Goal: Obtain resource: Download file/media

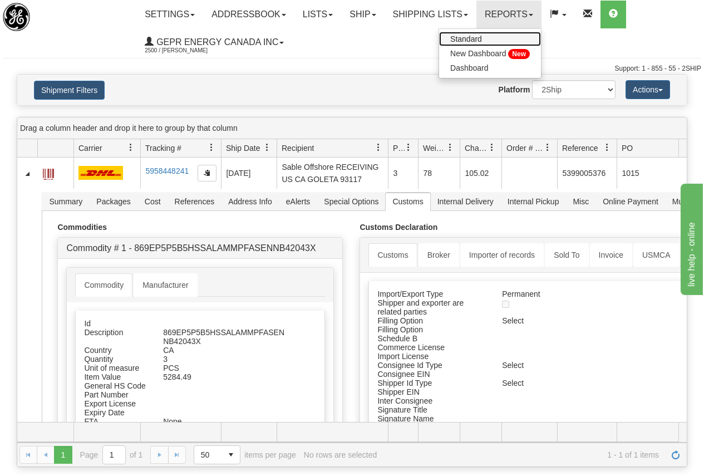
click at [497, 38] on link "Standard" at bounding box center [490, 39] width 102 height 14
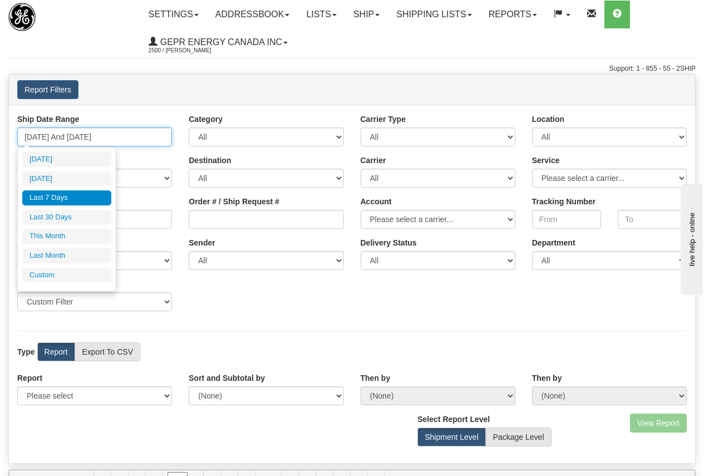
click at [101, 137] on input "[DATE] And [DATE]" at bounding box center [94, 136] width 155 height 19
click at [62, 273] on li "Custom" at bounding box center [66, 275] width 89 height 15
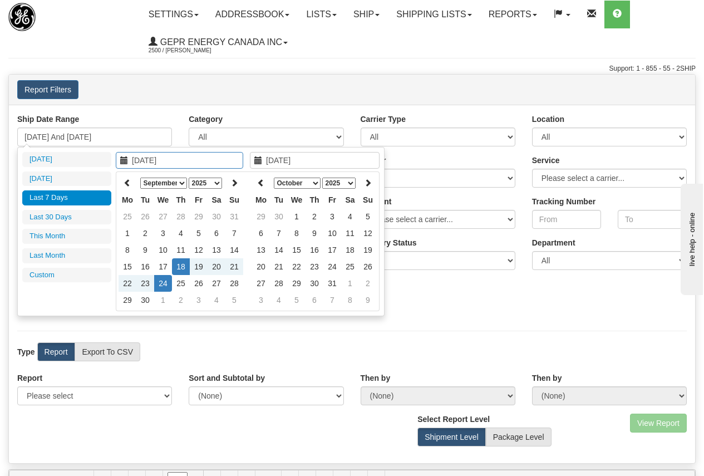
type input "08/01/2025"
type input "08/31/2025"
type input "09/18/2025"
type input "09/24/2025"
click at [128, 182] on icon at bounding box center [127, 183] width 8 height 8
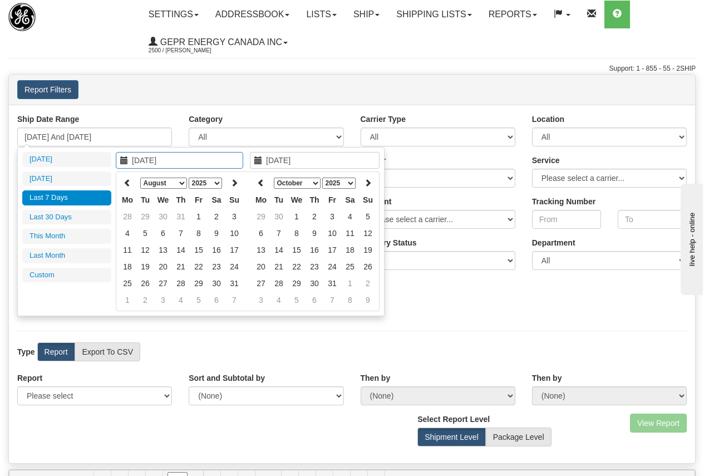
click at [128, 182] on icon at bounding box center [127, 183] width 8 height 8
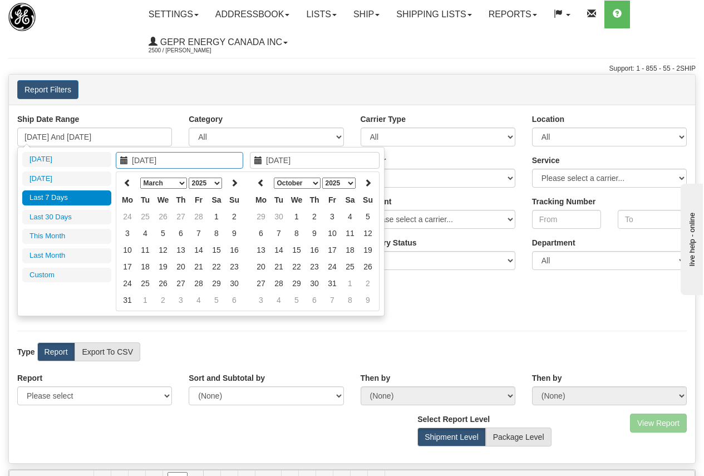
click at [128, 182] on icon at bounding box center [127, 183] width 8 height 8
click at [128, 183] on icon at bounding box center [127, 183] width 8 height 8
type input "01/01/2025"
click at [165, 216] on td "1" at bounding box center [163, 216] width 18 height 17
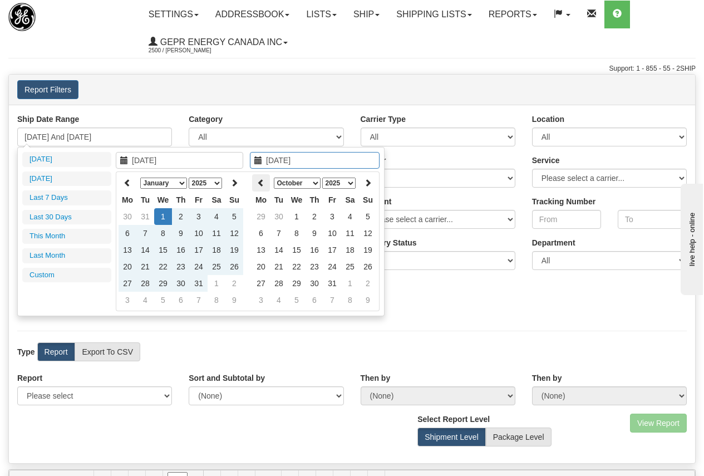
click at [263, 179] on icon at bounding box center [261, 183] width 8 height 8
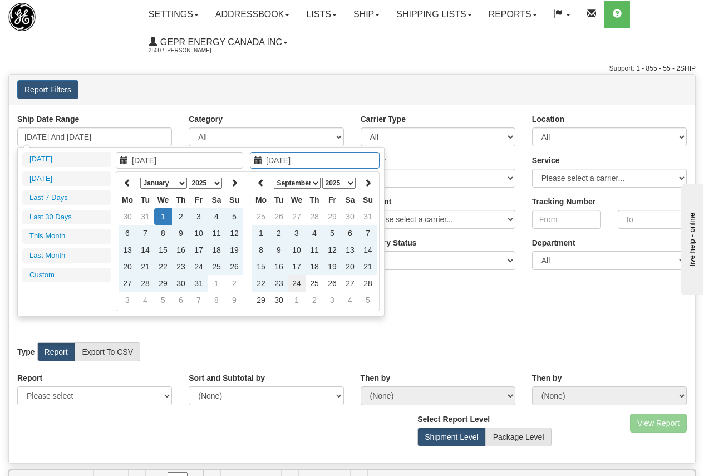
type input "[DATE]"
click at [296, 281] on td "24" at bounding box center [297, 283] width 18 height 17
type input "01/01/2025 And 09/24/2025"
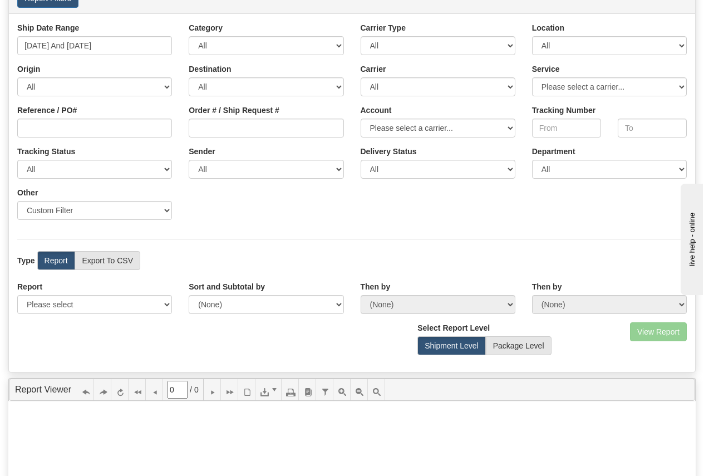
scroll to position [111, 0]
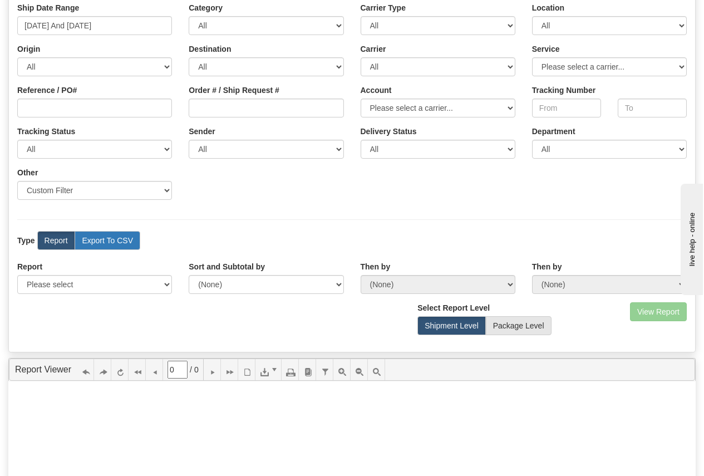
click at [111, 241] on label "Export To CSV" at bounding box center [108, 240] width 66 height 19
radio input "true"
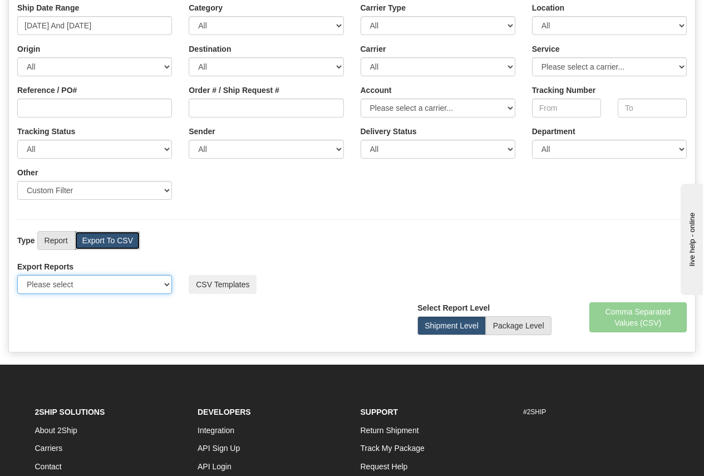
click at [165, 285] on select "Please select US Imports Section 321 US Imports Section 321 V2 US Imports Secti…" at bounding box center [94, 284] width 155 height 19
select select "211"
click at [17, 275] on select "Please select US Imports Section 321 US Imports Section 321 V2 US Imports Secti…" at bounding box center [94, 284] width 155 height 19
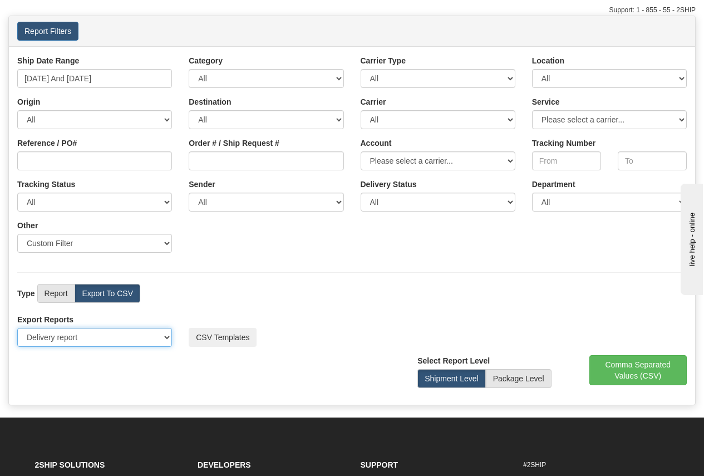
scroll to position [0, 0]
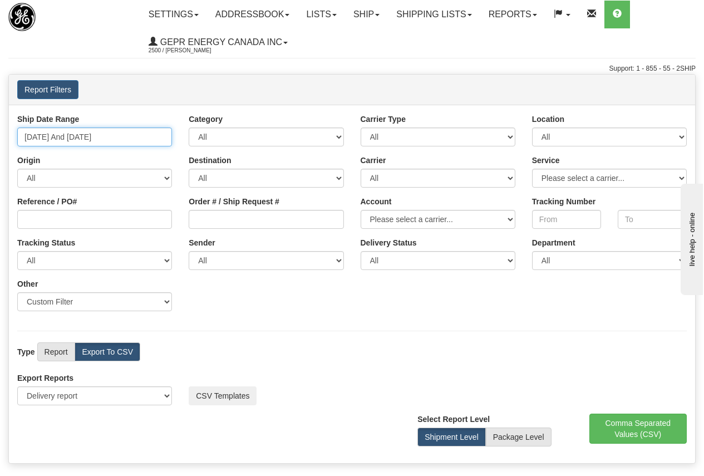
click at [113, 137] on input "01/01/2025 And 09/24/2025" at bounding box center [94, 136] width 155 height 19
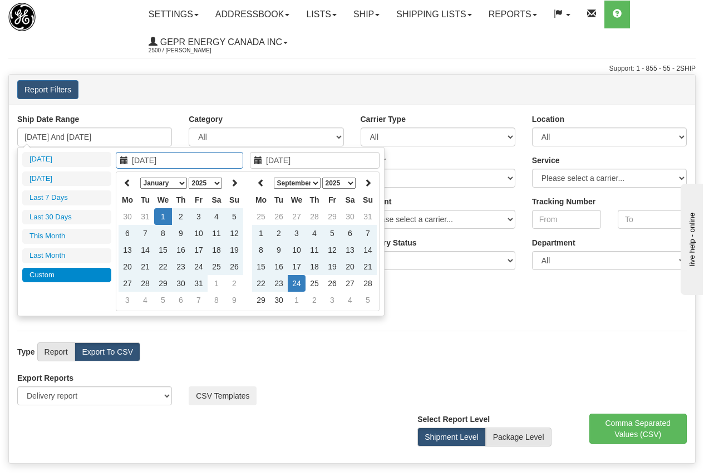
click at [184, 181] on select "January February March April May June July August September October November De…" at bounding box center [163, 182] width 47 height 11
type input "09/01/2025"
click at [127, 230] on td "1" at bounding box center [127, 233] width 18 height 17
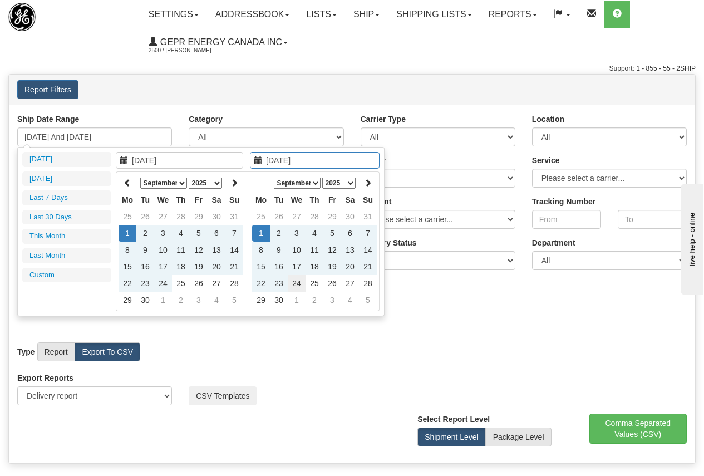
type input "[DATE]"
click at [296, 285] on td "24" at bounding box center [297, 283] width 18 height 17
type input "09/01/2025 And 09/24/2025"
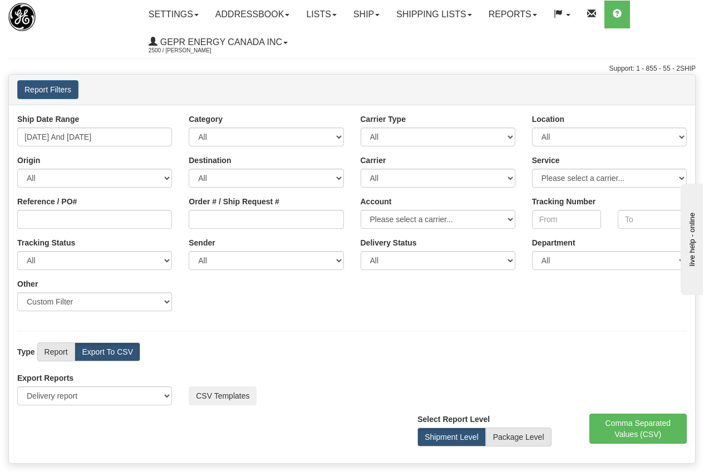
scroll to position [56, 0]
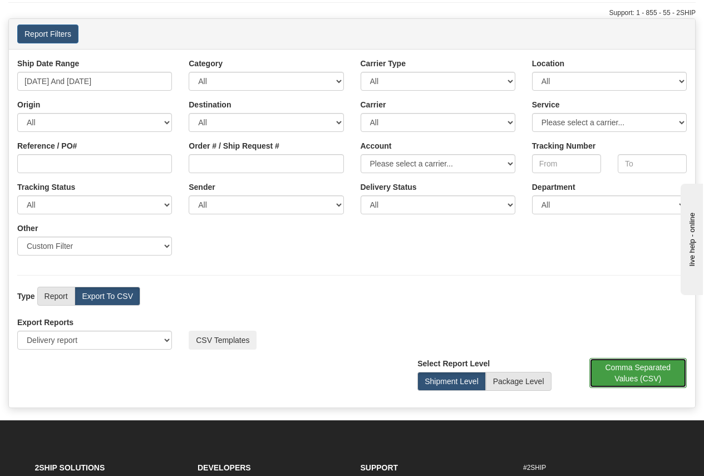
click at [630, 372] on button "Comma Separated Values (CSV)" at bounding box center [638, 373] width 98 height 30
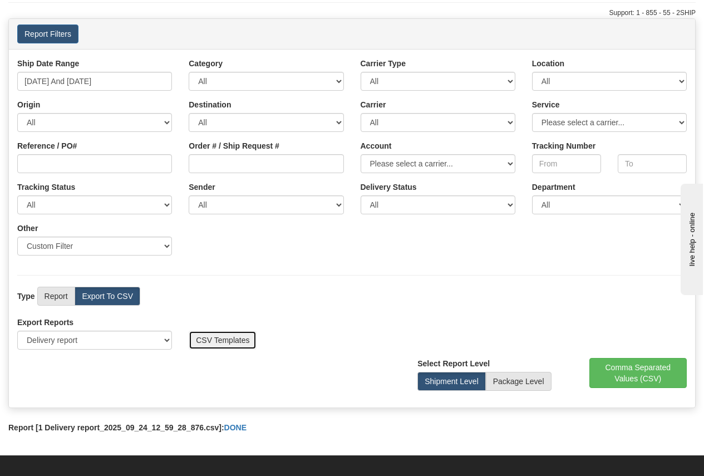
click at [219, 340] on button "CSV Templates" at bounding box center [223, 339] width 68 height 19
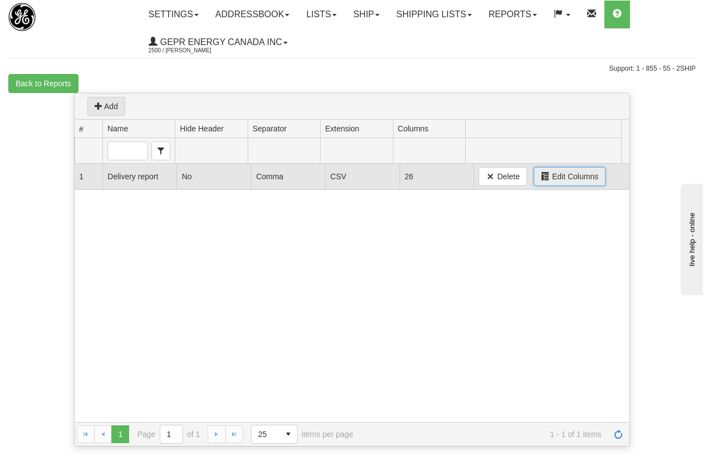
click at [572, 177] on span "Edit Columns" at bounding box center [575, 176] width 46 height 11
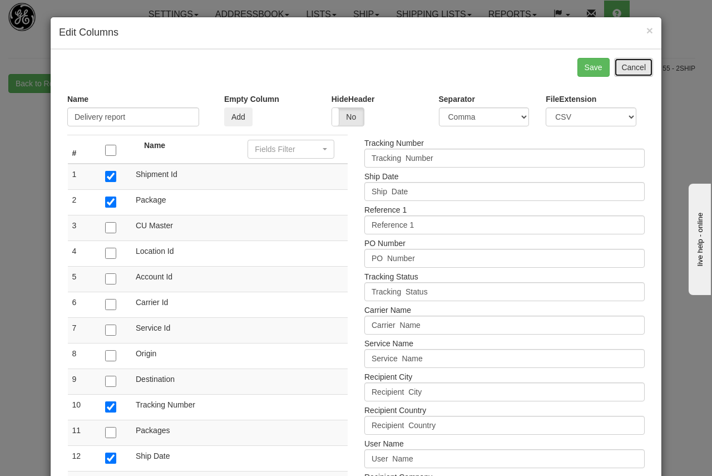
click at [639, 66] on button "Cancel" at bounding box center [633, 67] width 39 height 19
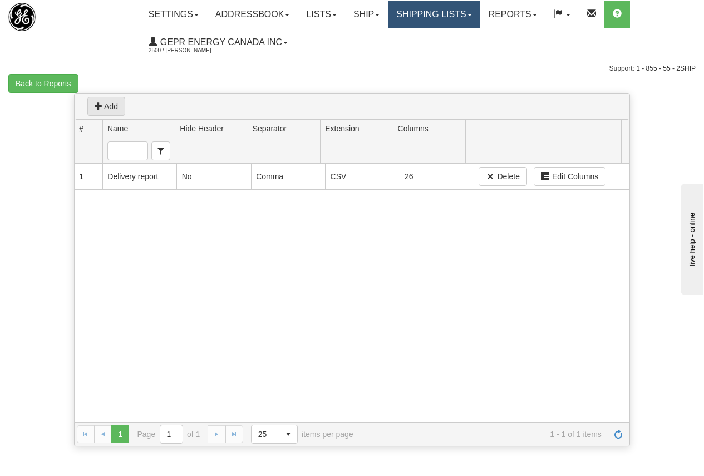
click at [456, 13] on link "Shipping lists" at bounding box center [434, 15] width 92 height 28
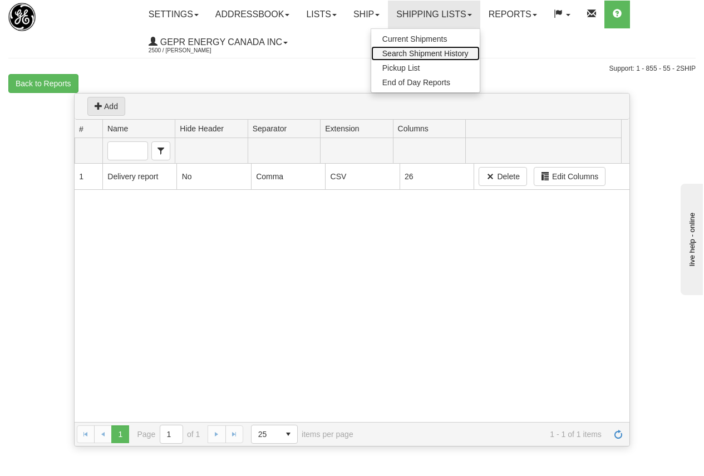
click at [440, 52] on span "Search Shipment History" at bounding box center [425, 53] width 86 height 9
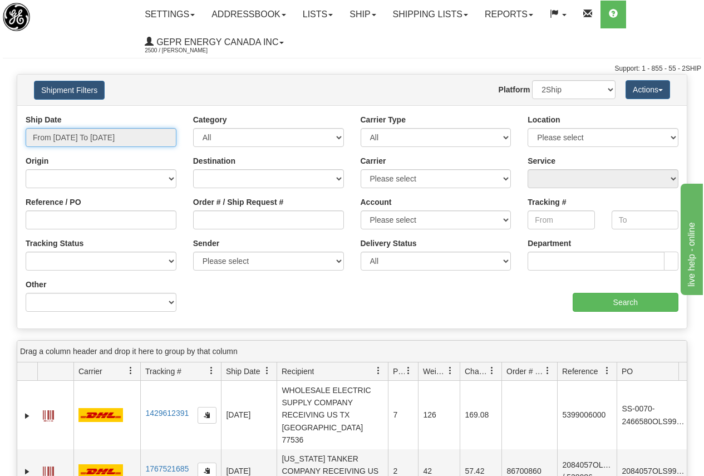
click at [120, 139] on input "From [DATE] To [DATE]" at bounding box center [101, 137] width 151 height 19
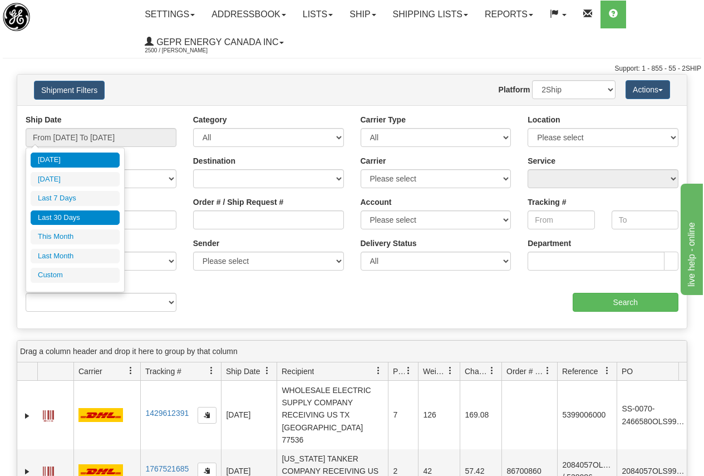
click at [76, 217] on li "Last 30 Days" at bounding box center [75, 217] width 89 height 15
type input "From [DATE] To [DATE]"
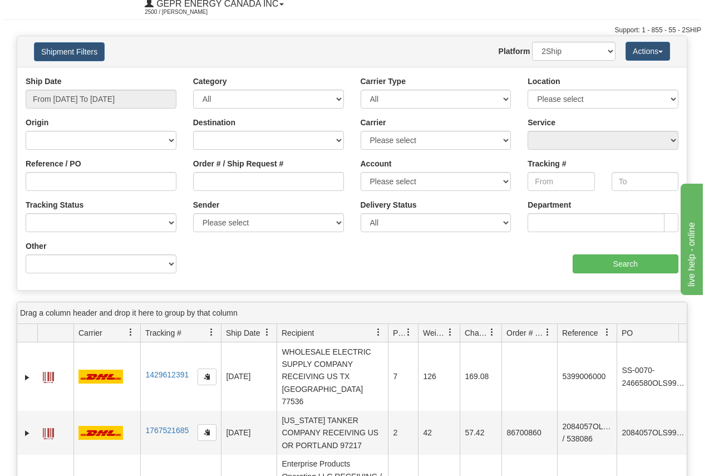
scroll to position [56, 0]
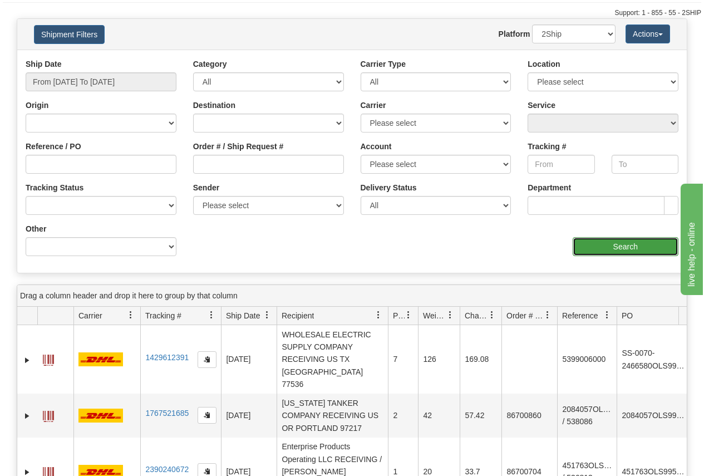
click at [619, 245] on input "Search" at bounding box center [625, 246] width 106 height 19
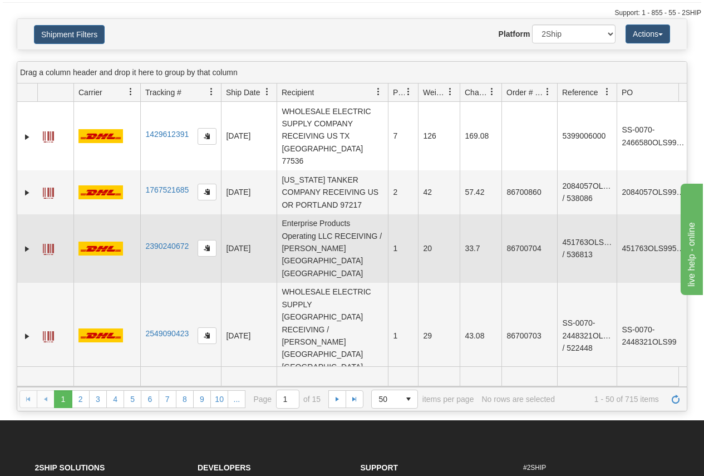
scroll to position [0, 0]
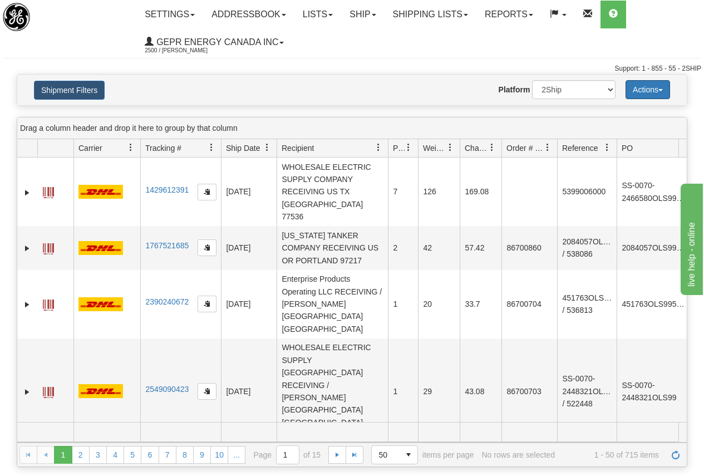
click at [647, 88] on button "Actions" at bounding box center [647, 89] width 44 height 19
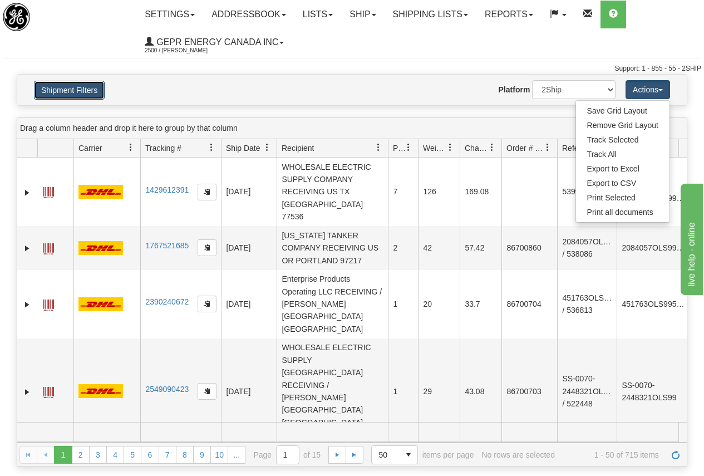
click at [74, 88] on button "Shipment Filters" at bounding box center [69, 90] width 71 height 19
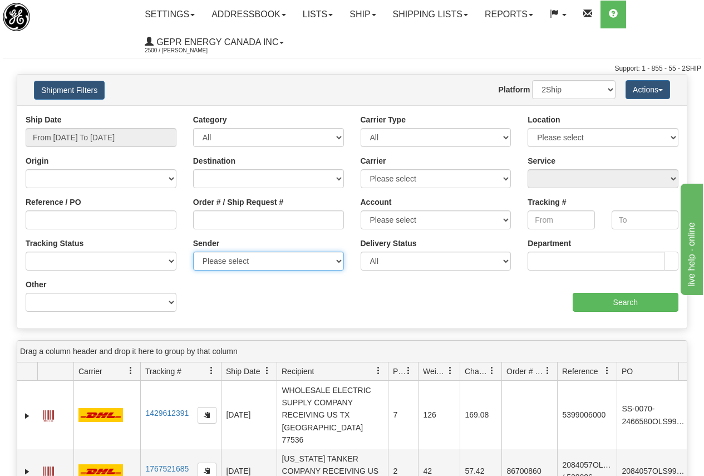
click at [235, 261] on select "Please select GEPR Energy Canada Inc., [PERSON_NAME], ([GEOGRAPHIC_DATA]) [PERS…" at bounding box center [268, 260] width 151 height 19
click at [268, 257] on select "Please select GEPR Energy Canada Inc., [PERSON_NAME], ([GEOGRAPHIC_DATA]) [PERS…" at bounding box center [268, 260] width 151 height 19
click at [653, 90] on button "Actions" at bounding box center [647, 89] width 44 height 19
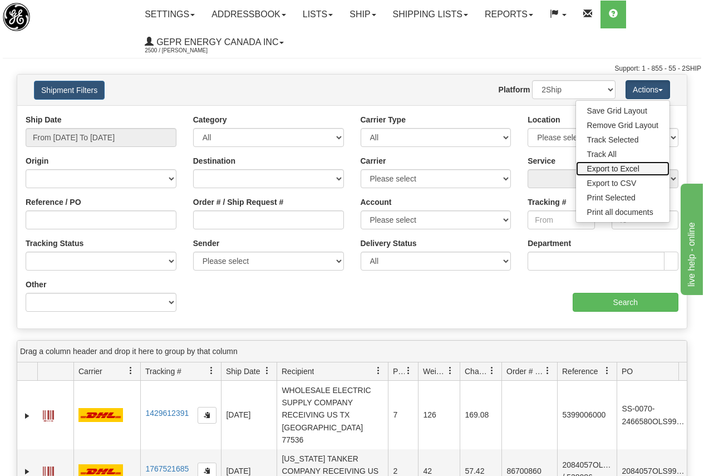
click at [622, 166] on link "Export to Excel" at bounding box center [622, 168] width 93 height 14
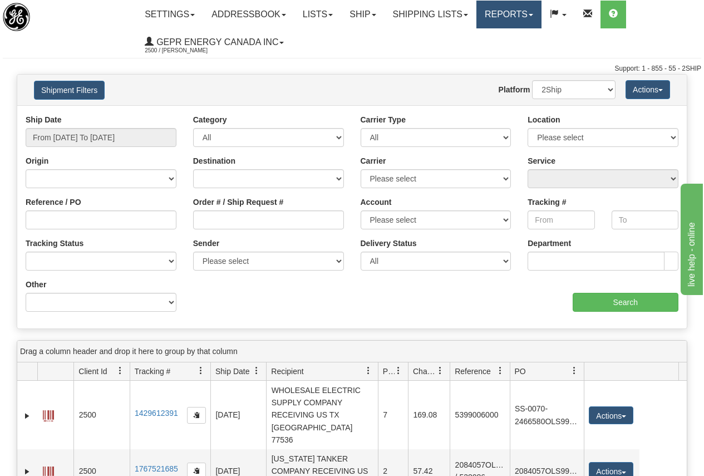
click at [531, 18] on link "Reports" at bounding box center [508, 15] width 65 height 28
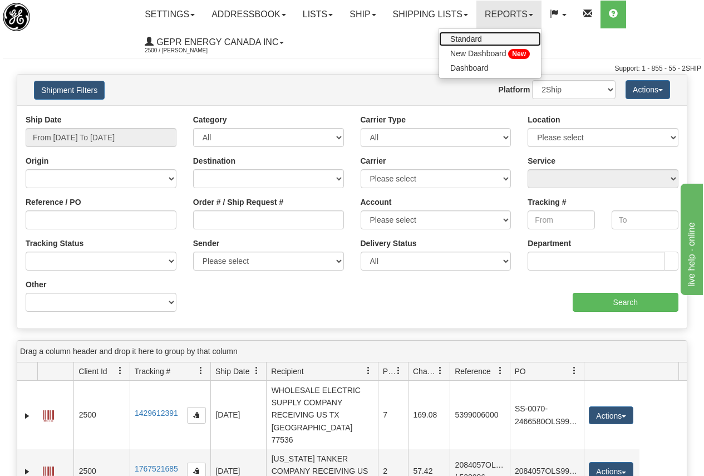
click at [482, 38] on span "Standard" at bounding box center [466, 38] width 32 height 9
